Goal: Entertainment & Leisure: Consume media (video, audio)

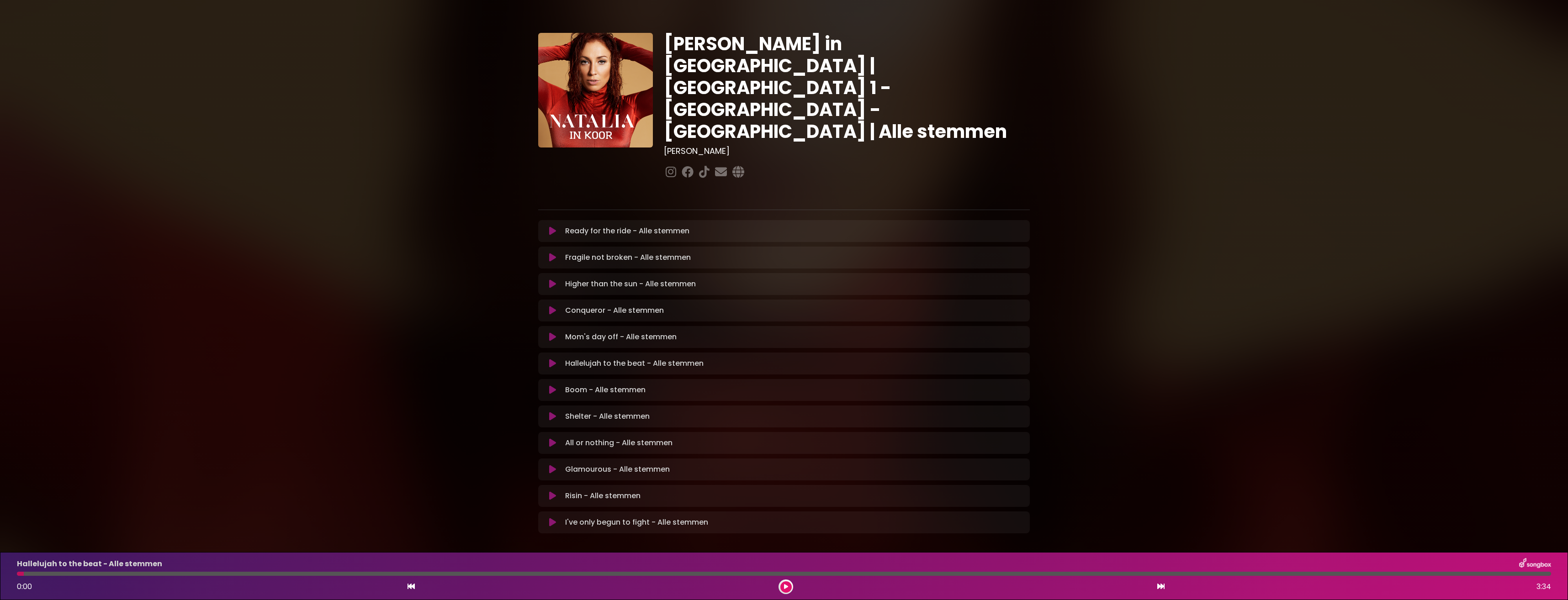
click at [545, 359] on button at bounding box center [552, 363] width 18 height 9
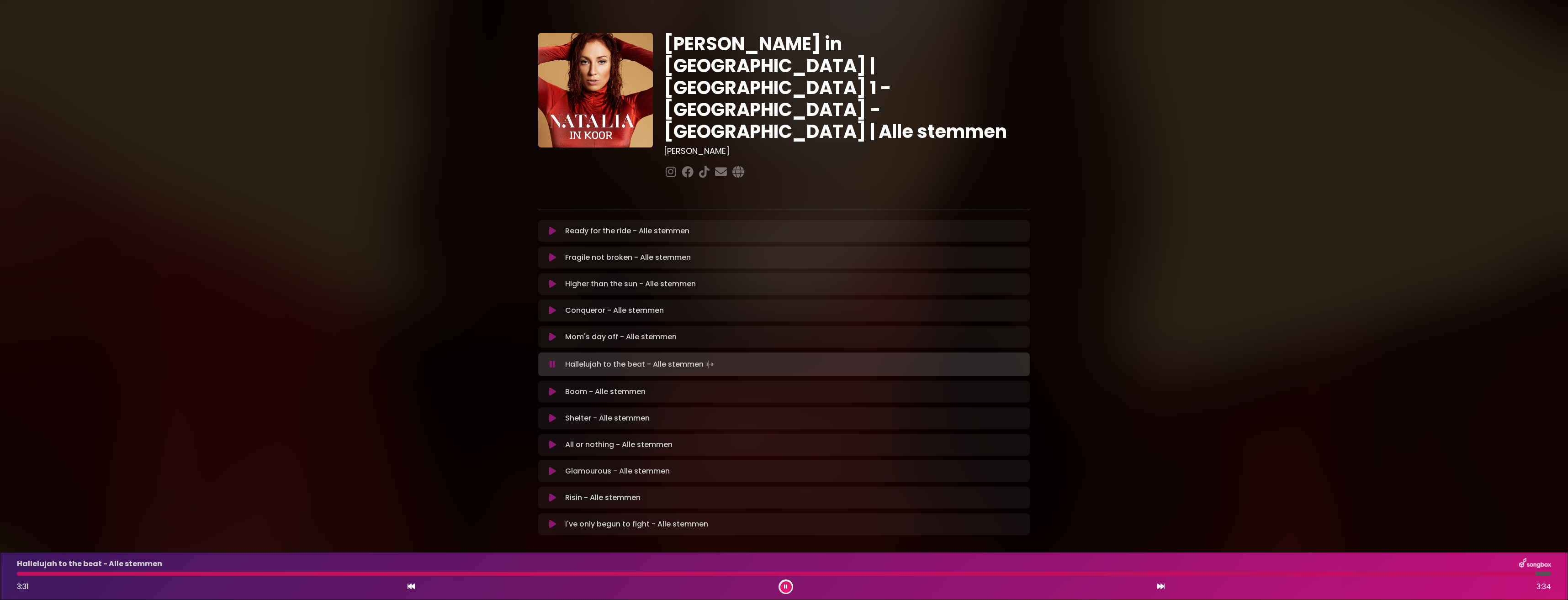
click at [788, 588] on button at bounding box center [786, 587] width 12 height 12
click at [548, 385] on button at bounding box center [552, 389] width 18 height 9
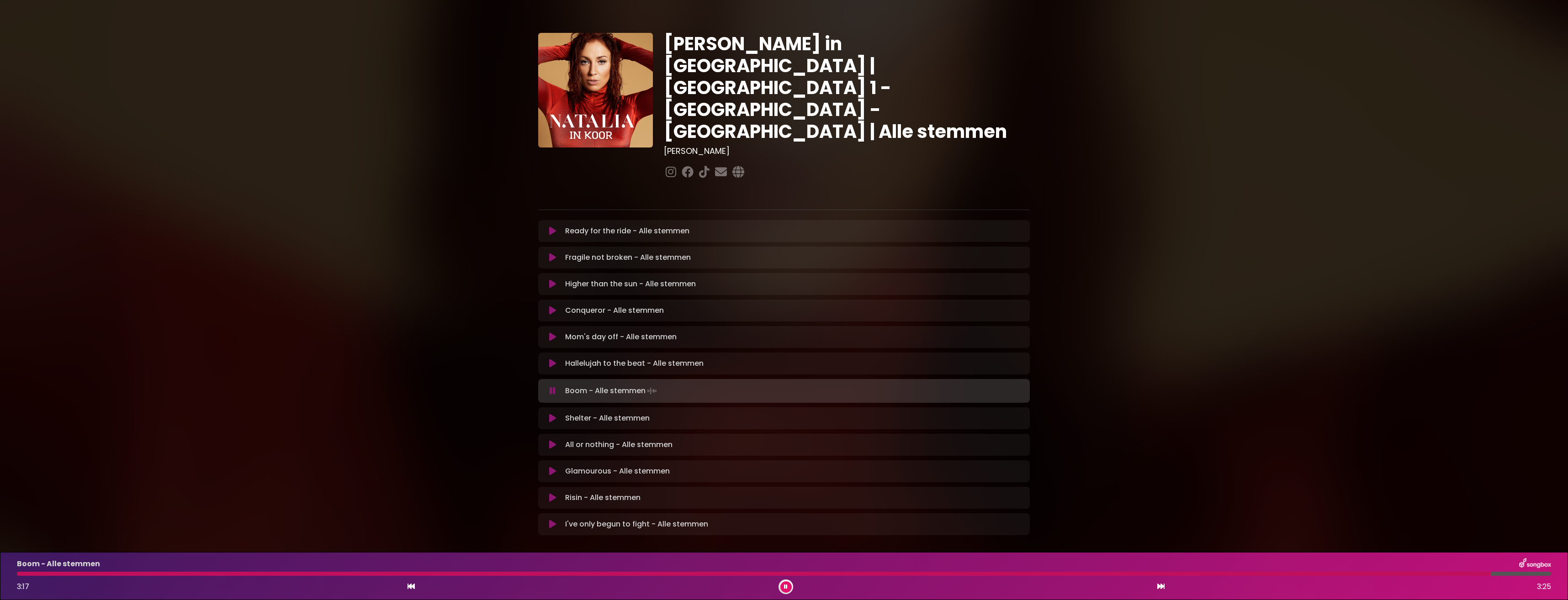
click at [787, 585] on icon at bounding box center [786, 587] width 4 height 5
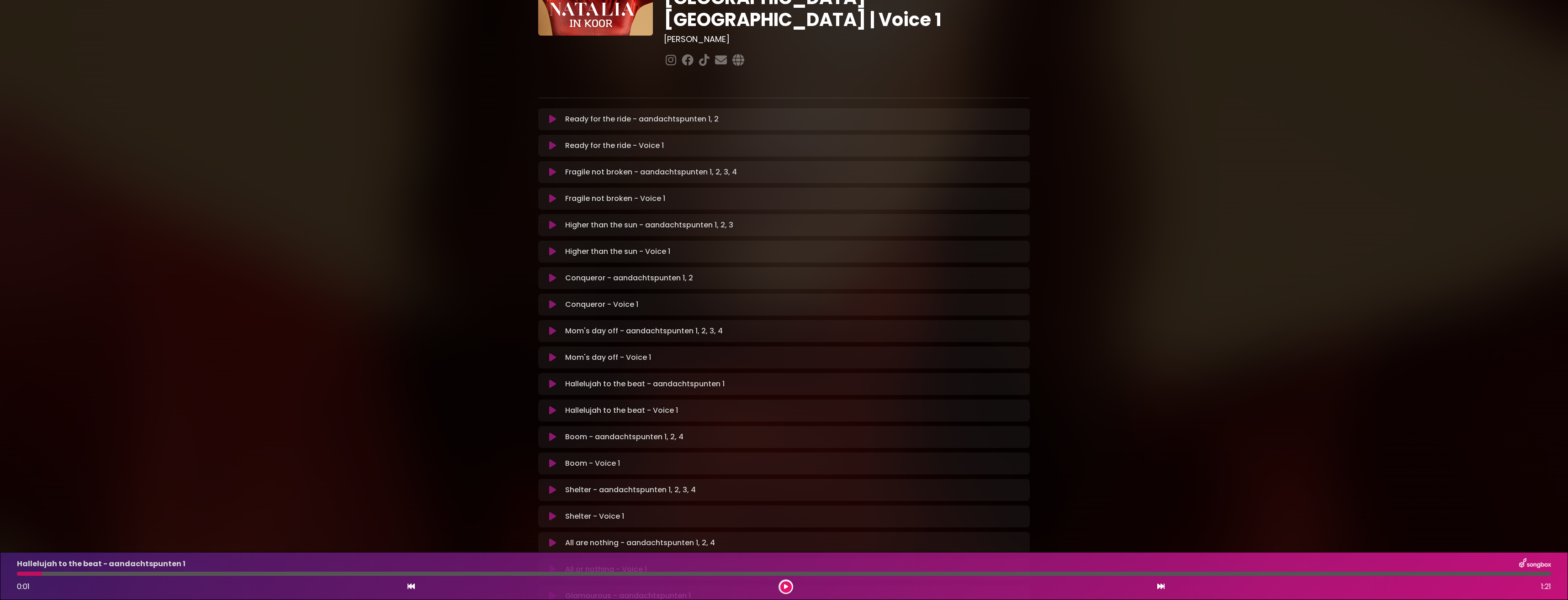
scroll to position [137, 0]
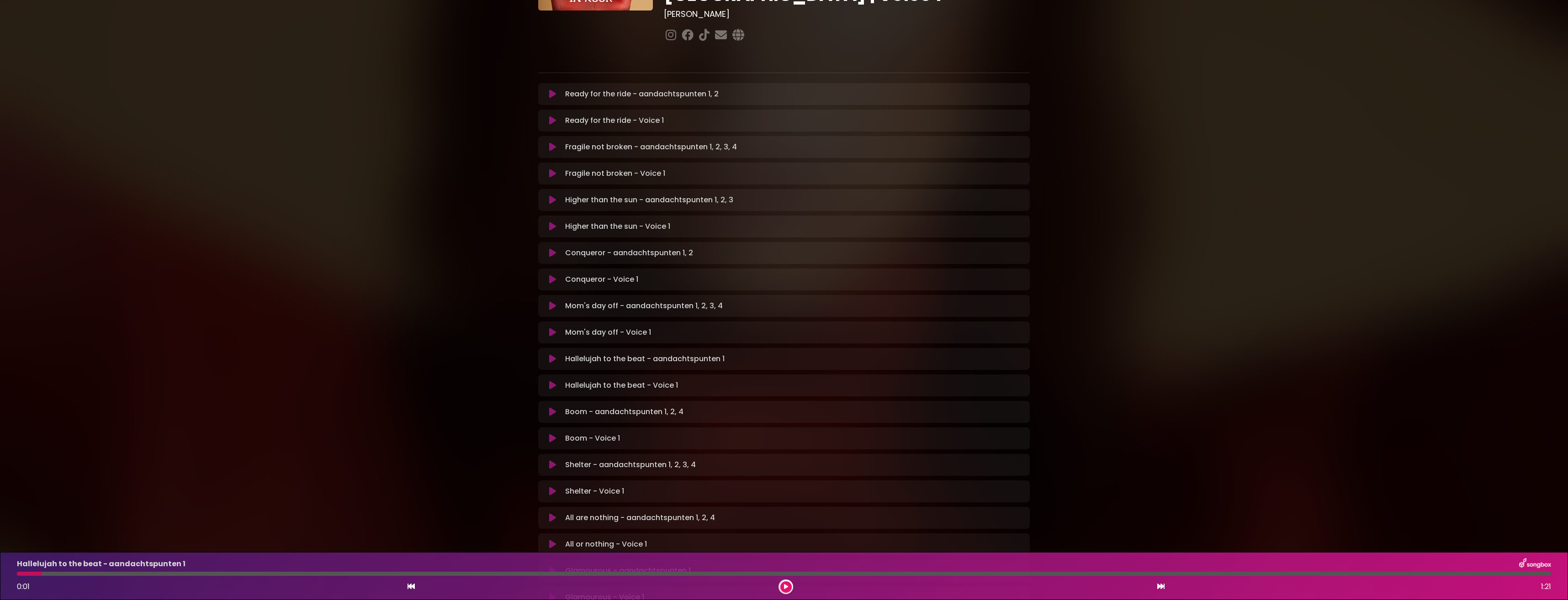
click at [550, 354] on icon at bounding box center [552, 358] width 7 height 9
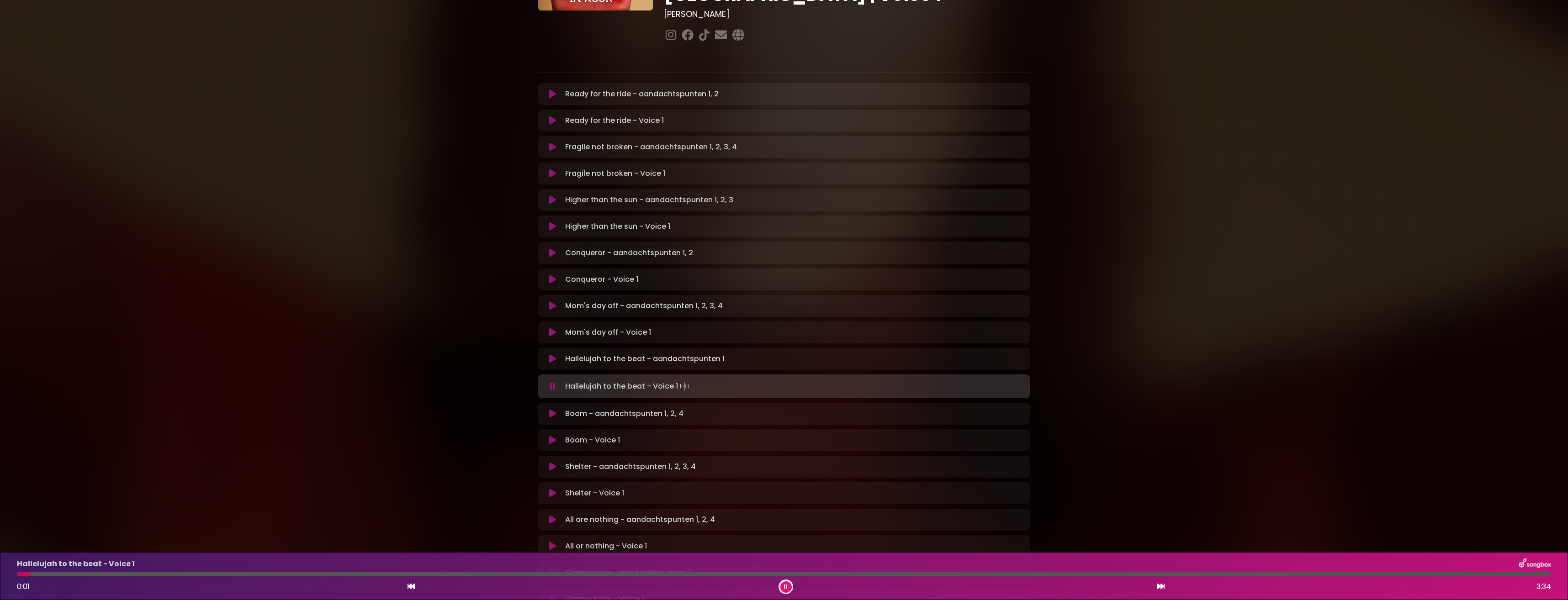
click at [785, 587] on icon at bounding box center [786, 587] width 4 height 5
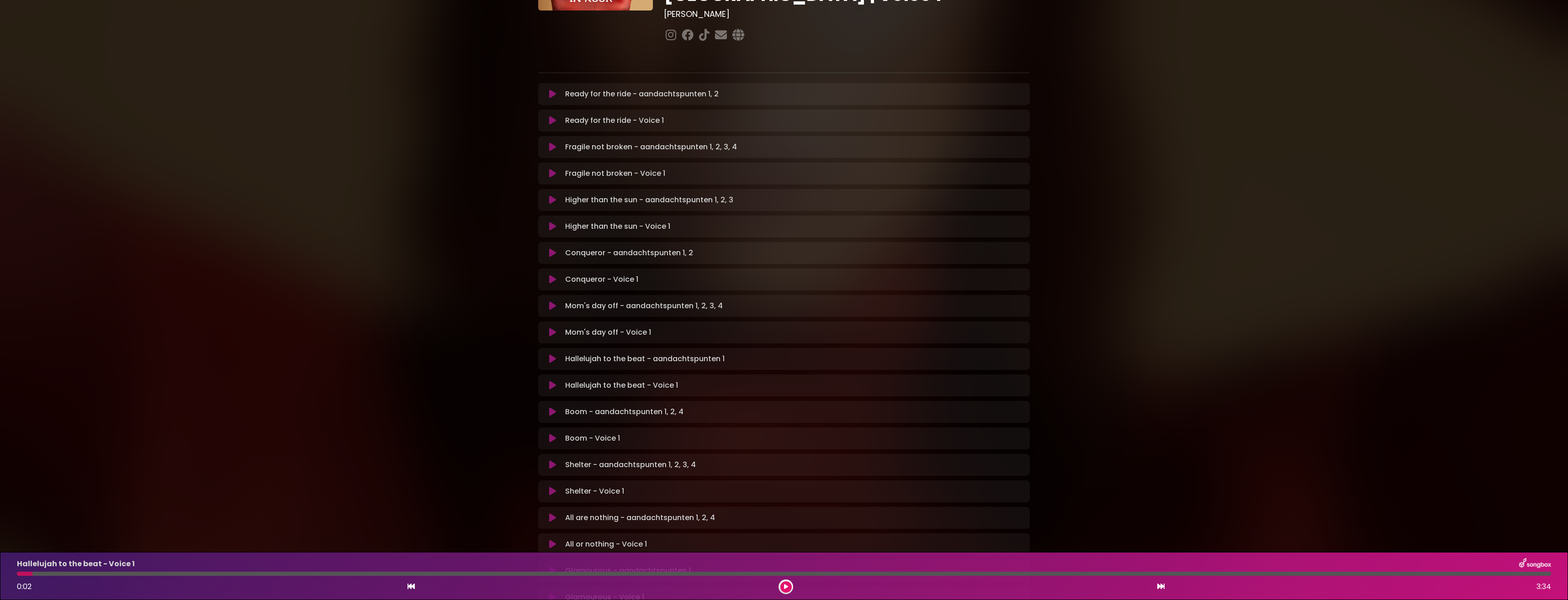
click at [550, 381] on icon at bounding box center [552, 385] width 7 height 9
click at [785, 590] on button at bounding box center [786, 587] width 12 height 12
click at [551, 408] on icon at bounding box center [552, 412] width 7 height 9
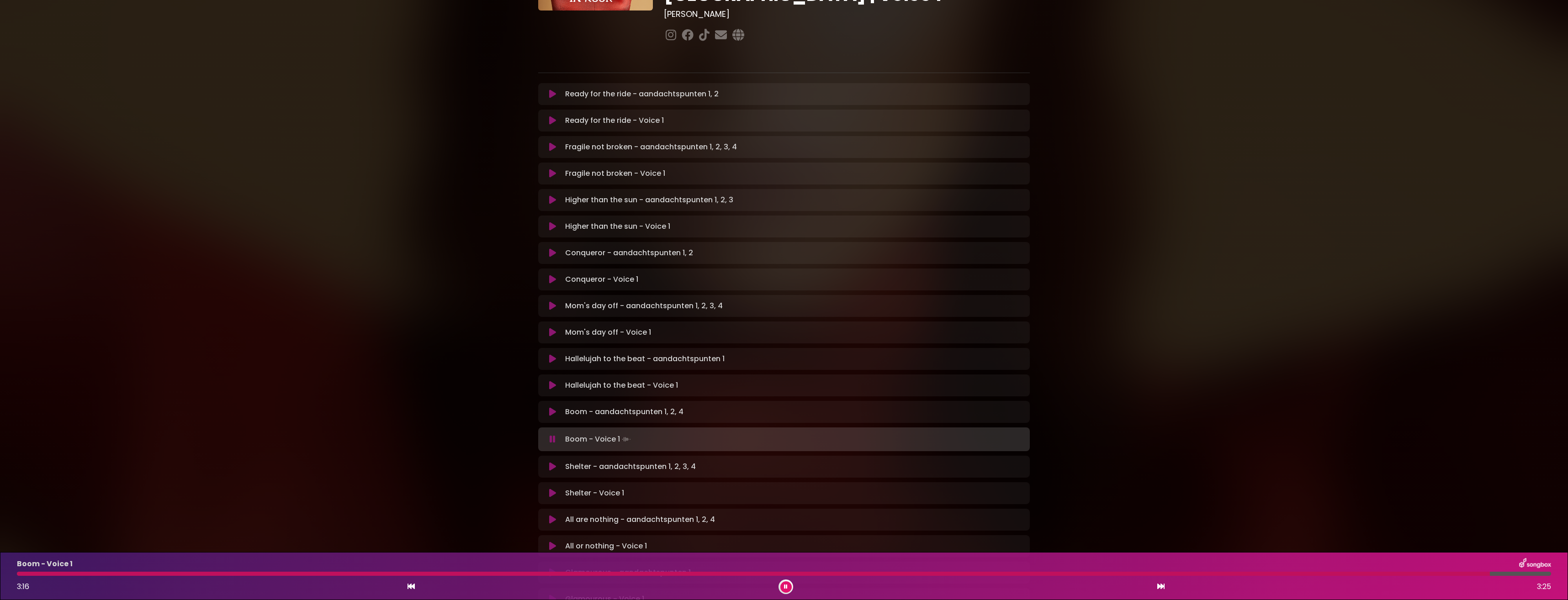
click at [785, 586] on icon at bounding box center [786, 587] width 4 height 5
